Goal: Transaction & Acquisition: Download file/media

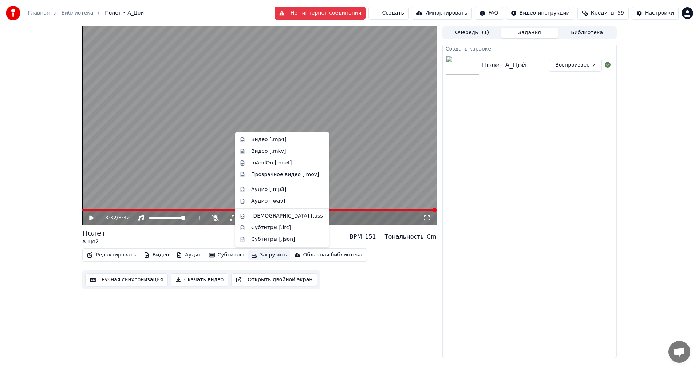
click at [256, 252] on button "Загрузить" at bounding box center [269, 255] width 42 height 10
click at [275, 139] on div "Видео [.mp4]" at bounding box center [268, 139] width 35 height 7
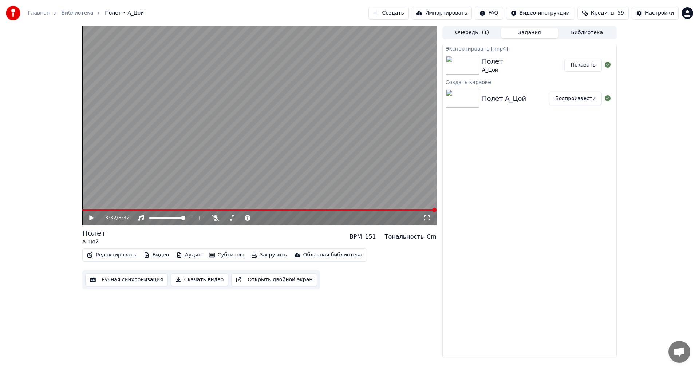
click at [105, 253] on button "Редактировать" at bounding box center [111, 255] width 55 height 10
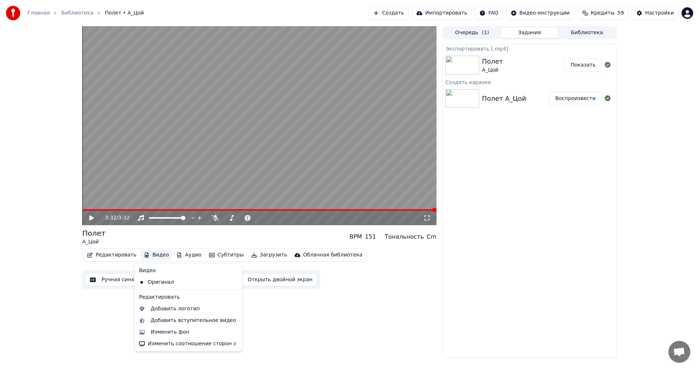
click at [150, 254] on button "Видео" at bounding box center [156, 255] width 31 height 10
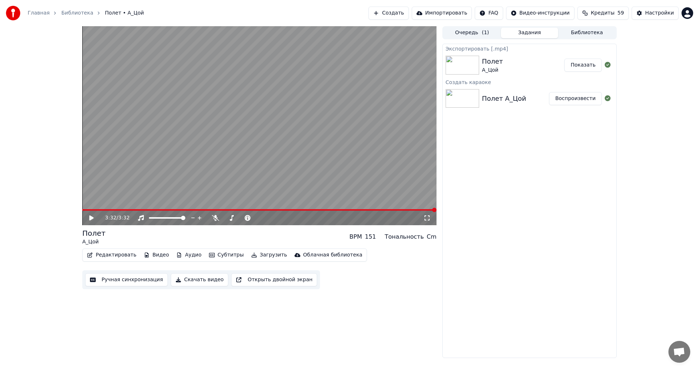
click at [150, 254] on button "Видео" at bounding box center [156, 255] width 31 height 10
click at [629, 240] on div "3:32 / 3:32 Полет А_Цой BPM 151 Тональность Cm Редактировать Видео Аудио Субтит…" at bounding box center [349, 192] width 699 height 332
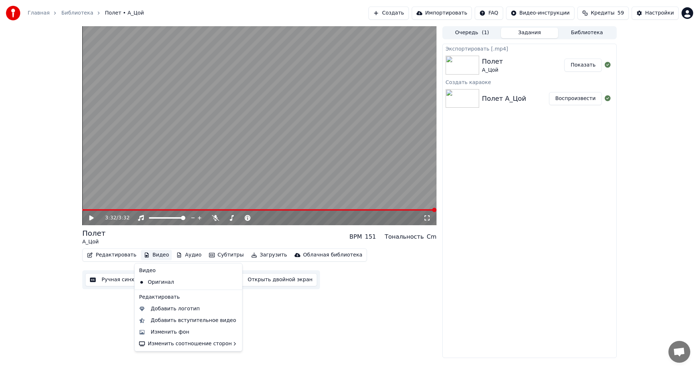
click at [151, 256] on button "Видео" at bounding box center [156, 255] width 31 height 10
click at [175, 331] on div "Изменить фон" at bounding box center [170, 332] width 39 height 7
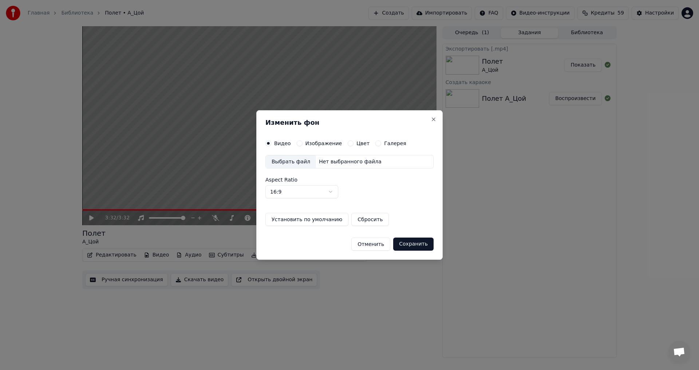
click at [305, 145] on label "Изображение" at bounding box center [323, 143] width 37 height 5
click at [302, 145] on button "Изображение" at bounding box center [300, 144] width 6 height 6
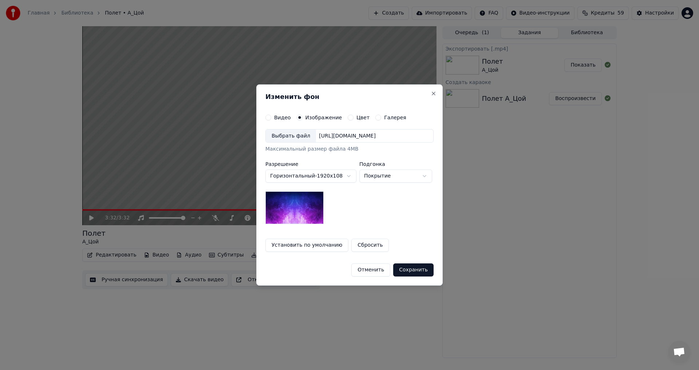
click at [293, 138] on div "Выбрать файл" at bounding box center [291, 136] width 50 height 13
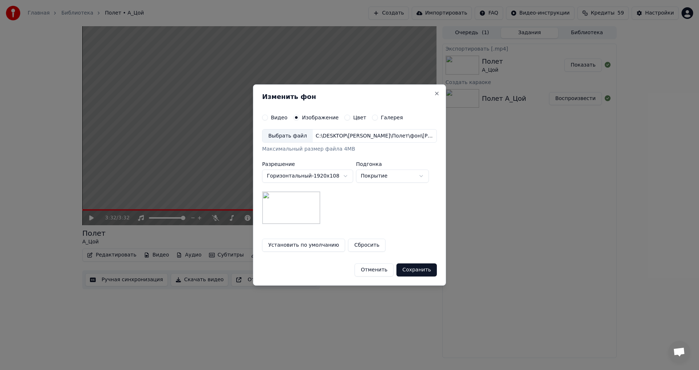
click at [415, 267] on button "Сохранить" at bounding box center [416, 270] width 40 height 13
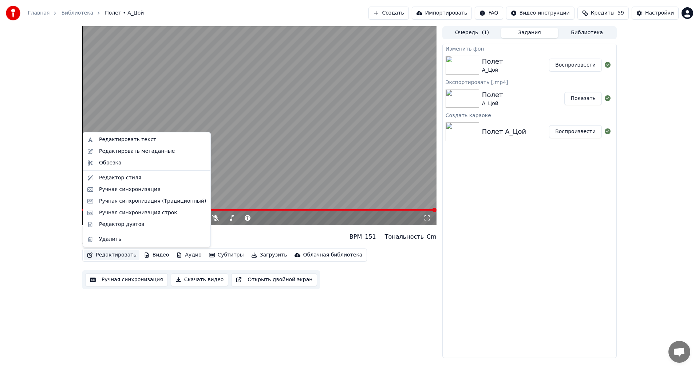
click at [104, 255] on button "Редактировать" at bounding box center [111, 255] width 55 height 10
click at [132, 152] on div "Редактировать метаданные" at bounding box center [137, 151] width 76 height 7
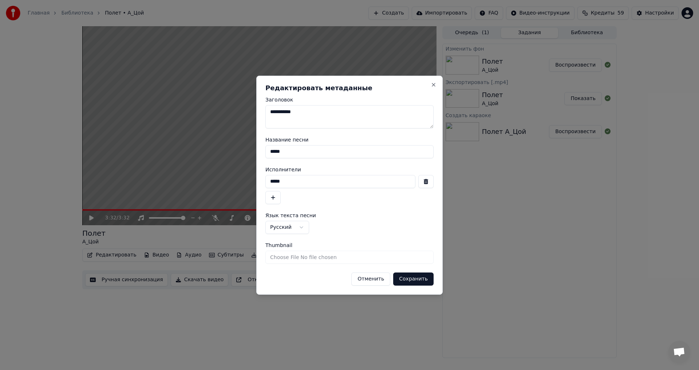
drag, startPoint x: 284, startPoint y: 113, endPoint x: 347, endPoint y: 113, distance: 63.0
click at [347, 112] on textarea "**********" at bounding box center [349, 116] width 168 height 23
type textarea "*****"
drag, startPoint x: 288, startPoint y: 183, endPoint x: 264, endPoint y: 178, distance: 24.4
click at [264, 178] on div "**********" at bounding box center [349, 185] width 186 height 219
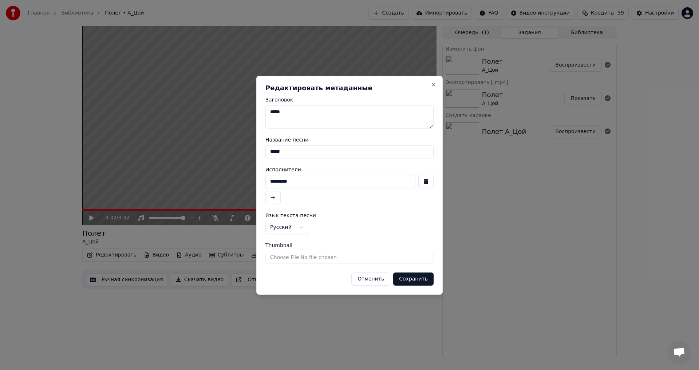
type input "*********"
click at [414, 282] on button "Сохранить" at bounding box center [413, 279] width 40 height 13
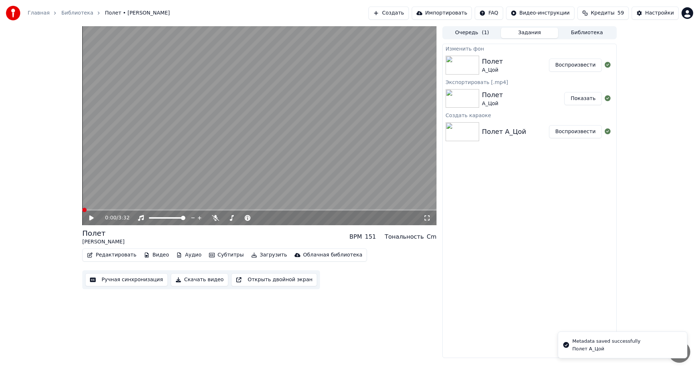
click at [91, 217] on icon at bounding box center [91, 217] width 4 height 5
click at [95, 217] on icon at bounding box center [96, 218] width 17 height 6
click at [104, 254] on button "Редактировать" at bounding box center [111, 255] width 55 height 10
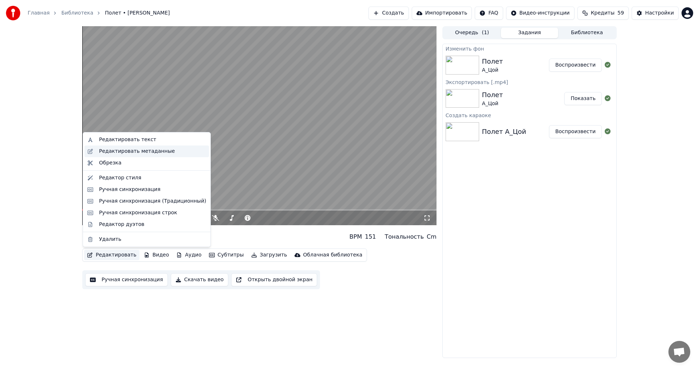
click at [129, 150] on div "Редактировать метаданные" at bounding box center [137, 151] width 76 height 7
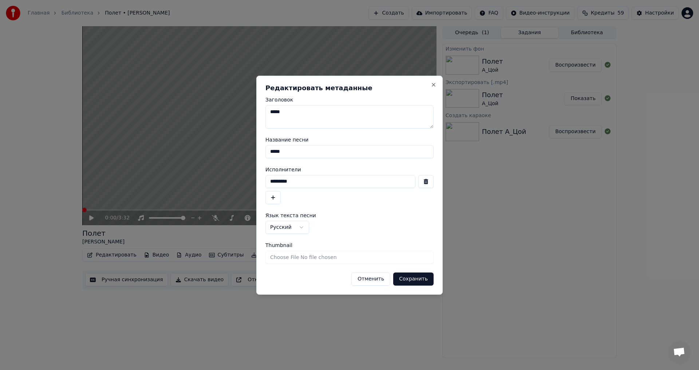
click at [411, 277] on button "Сохранить" at bounding box center [413, 279] width 40 height 13
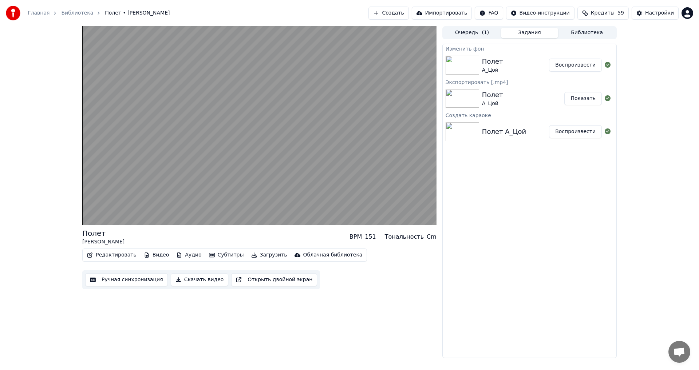
click at [522, 348] on div "Изменить фон Полет А_Цой Воспроизвести Экспортировать [.mp4] Полет А_Цой Показа…" at bounding box center [529, 201] width 174 height 315
click at [511, 340] on div "Изменить фон Полет А_Цой Воспроизвести Экспортировать [.mp4] Полет А_Цой Показа…" at bounding box center [529, 201] width 174 height 315
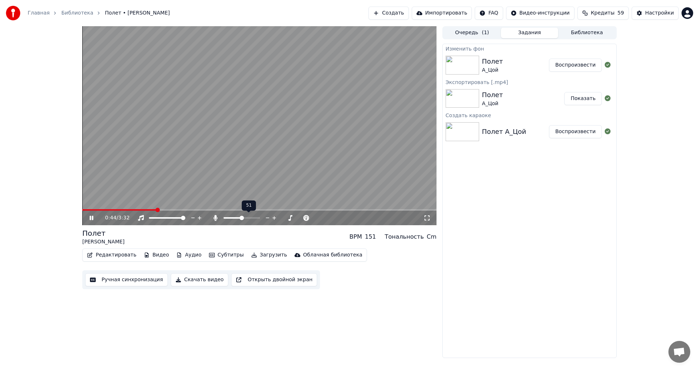
click at [242, 220] on span at bounding box center [242, 218] width 4 height 4
click at [82, 209] on video at bounding box center [259, 125] width 354 height 199
click at [84, 209] on video at bounding box center [259, 125] width 354 height 199
click at [91, 217] on icon at bounding box center [92, 218] width 4 height 4
click at [82, 209] on span at bounding box center [82, 209] width 0 height 1
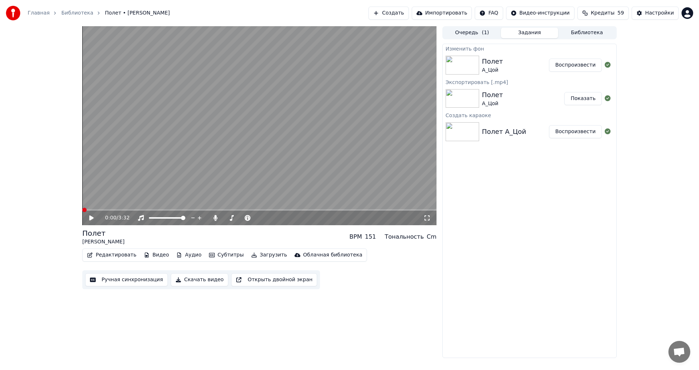
click at [90, 219] on icon at bounding box center [91, 217] width 4 height 5
drag, startPoint x: 91, startPoint y: 218, endPoint x: 126, endPoint y: 229, distance: 37.5
click at [93, 217] on icon at bounding box center [92, 218] width 4 height 4
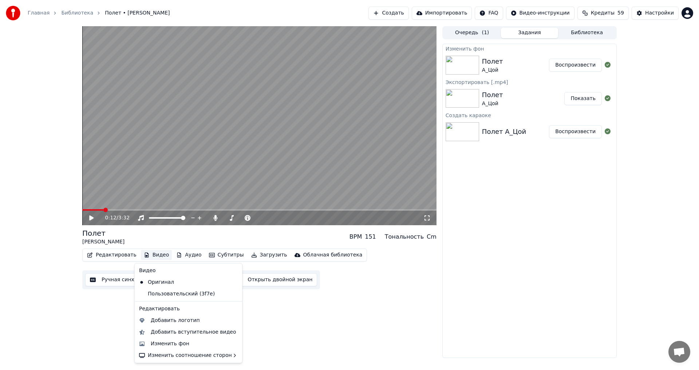
click at [153, 253] on button "Видео" at bounding box center [156, 255] width 31 height 10
click at [170, 346] on div "Изменить фон" at bounding box center [170, 343] width 39 height 7
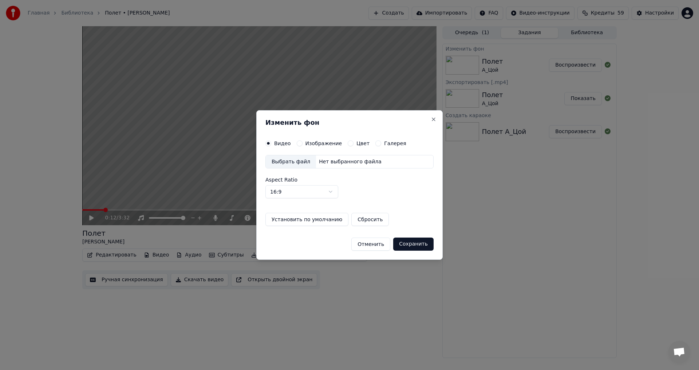
click at [335, 159] on div "Нет выбранного файла" at bounding box center [350, 161] width 68 height 7
click at [312, 146] on label "Изображение" at bounding box center [323, 143] width 37 height 5
click at [302, 146] on button "Изображение" at bounding box center [300, 144] width 6 height 6
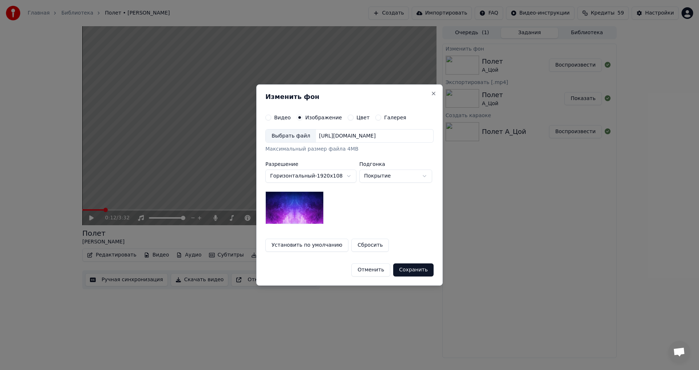
click at [284, 138] on div "Выбрать файл" at bounding box center [291, 136] width 50 height 13
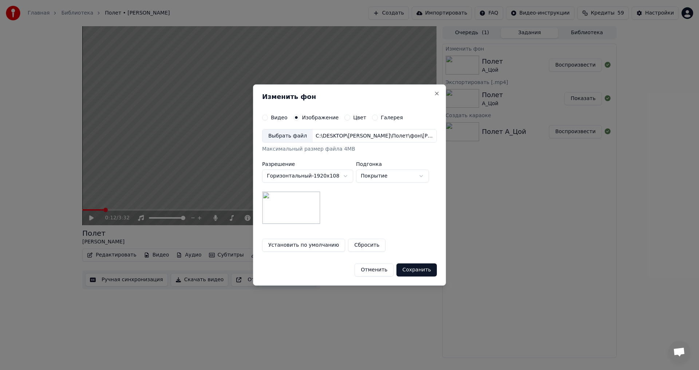
click at [410, 270] on button "Сохранить" at bounding box center [416, 270] width 40 height 13
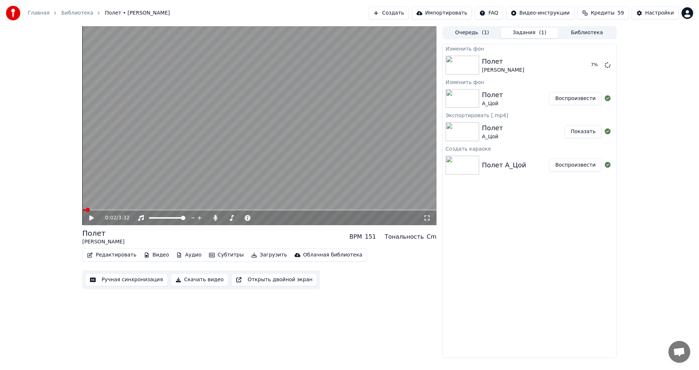
click at [86, 210] on span at bounding box center [88, 210] width 4 height 4
click at [82, 209] on span at bounding box center [84, 210] width 4 height 4
click at [572, 65] on button "Воспроизвести" at bounding box center [575, 65] width 53 height 13
click at [260, 220] on span at bounding box center [258, 218] width 4 height 4
click at [137, 210] on span at bounding box center [259, 209] width 354 height 1
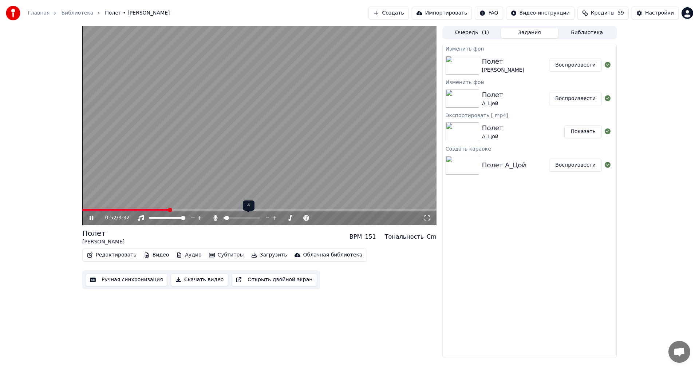
click at [225, 218] on span at bounding box center [224, 217] width 1 height 1
click at [224, 219] on span at bounding box center [226, 218] width 4 height 4
click at [363, 307] on div "0:54 / 3:32 Полет [PERSON_NAME] BPM 151 Тональность Cm Редактировать Видео Ауди…" at bounding box center [259, 192] width 354 height 332
click at [90, 217] on icon at bounding box center [96, 218] width 17 height 6
click at [83, 210] on span at bounding box center [129, 209] width 94 height 1
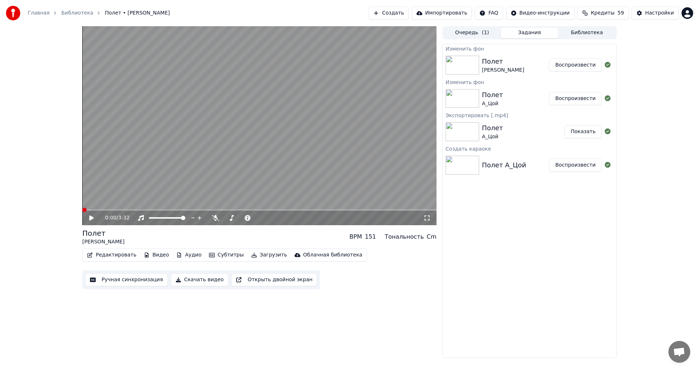
click at [82, 210] on span at bounding box center [82, 209] width 0 height 1
click at [89, 219] on icon at bounding box center [96, 218] width 17 height 6
click at [118, 211] on div "0:06 / 3:32" at bounding box center [259, 218] width 354 height 15
click at [123, 209] on span at bounding box center [259, 209] width 354 height 1
drag, startPoint x: 92, startPoint y: 217, endPoint x: 96, endPoint y: 220, distance: 4.4
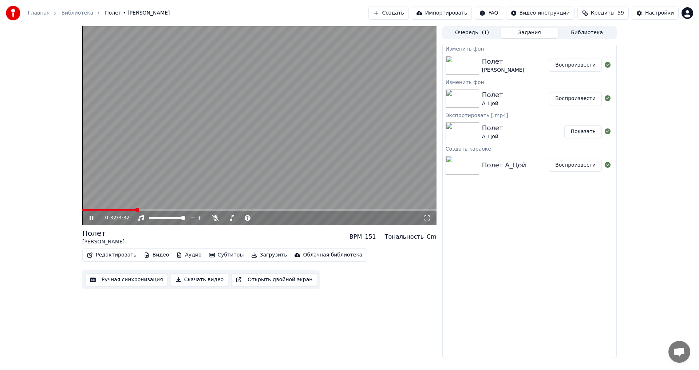
click at [92, 217] on icon at bounding box center [96, 218] width 17 height 6
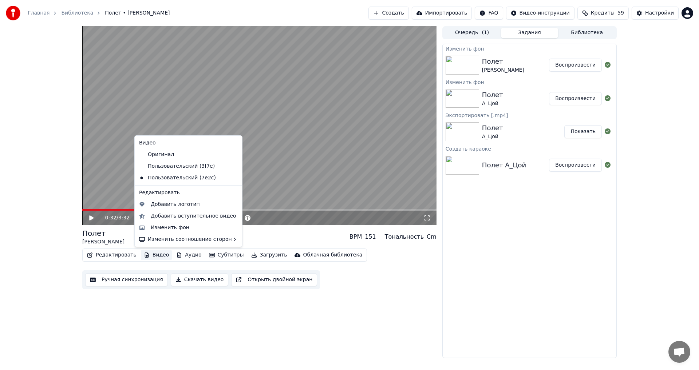
click at [149, 257] on button "Видео" at bounding box center [156, 255] width 31 height 10
click at [146, 324] on div "0:32 / 3:32 Полет [PERSON_NAME] BPM 151 Тональность Cm Редактировать Видео Ауди…" at bounding box center [259, 192] width 354 height 332
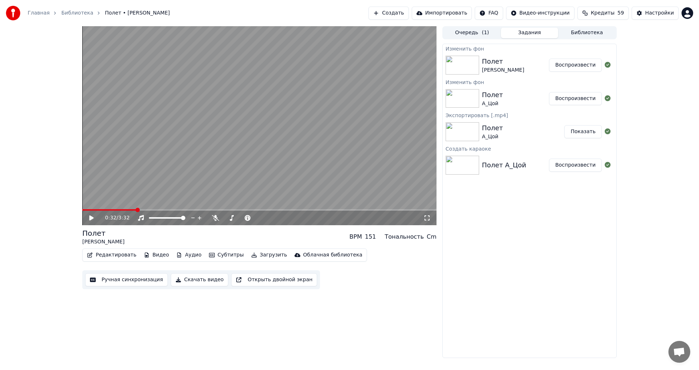
click at [190, 278] on button "Скачать видео" at bounding box center [200, 279] width 58 height 13
